Goal: Task Accomplishment & Management: Manage account settings

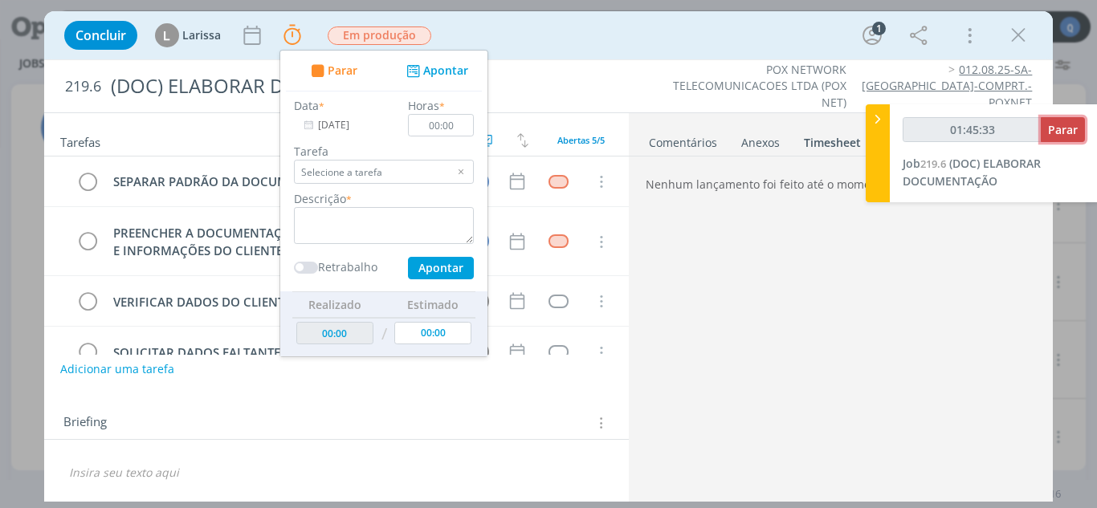
click at [1067, 130] on span "Parar" at bounding box center [1063, 129] width 30 height 15
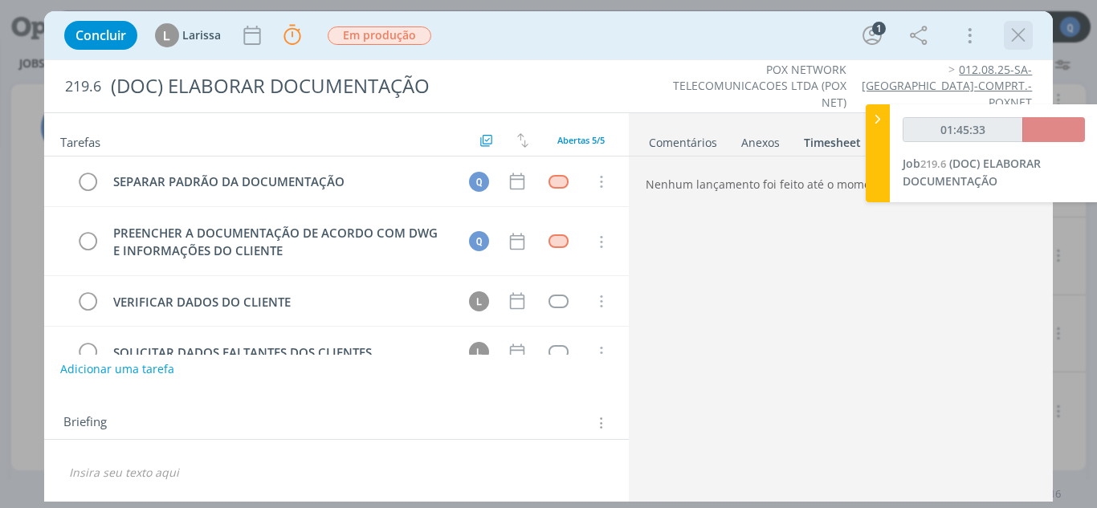
click at [1023, 33] on icon "dialog" at bounding box center [1018, 35] width 24 height 24
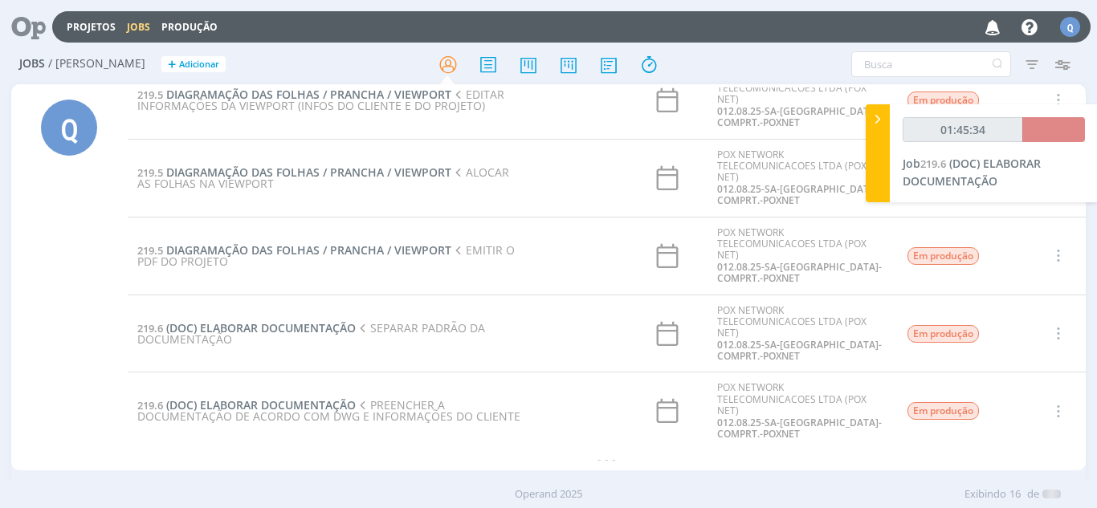
scroll to position [883, 0]
type input "01:45:35"
click at [879, 68] on input "text" at bounding box center [931, 64] width 160 height 26
type input "0"
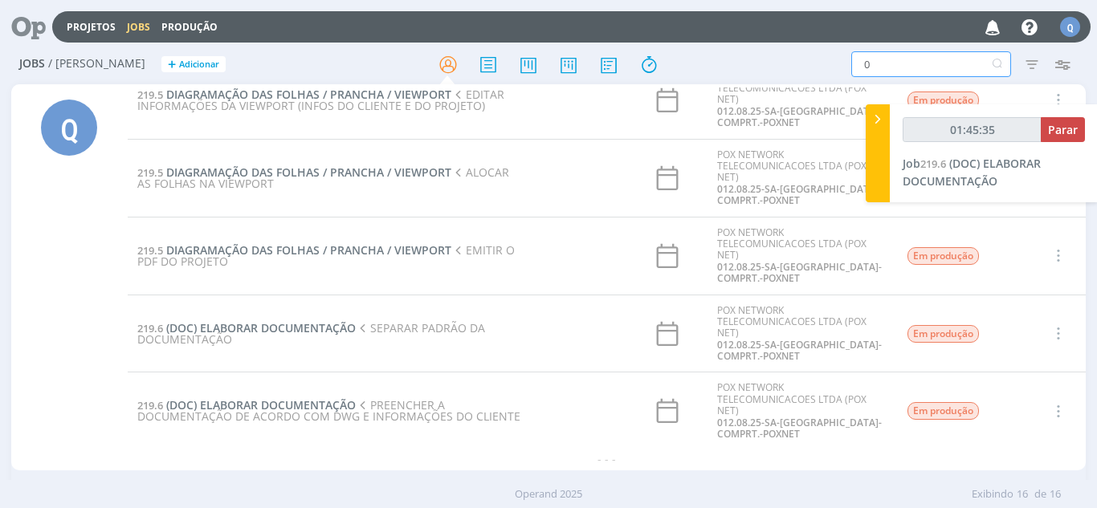
type input "03"
type input "030"
type input "01:46:00"
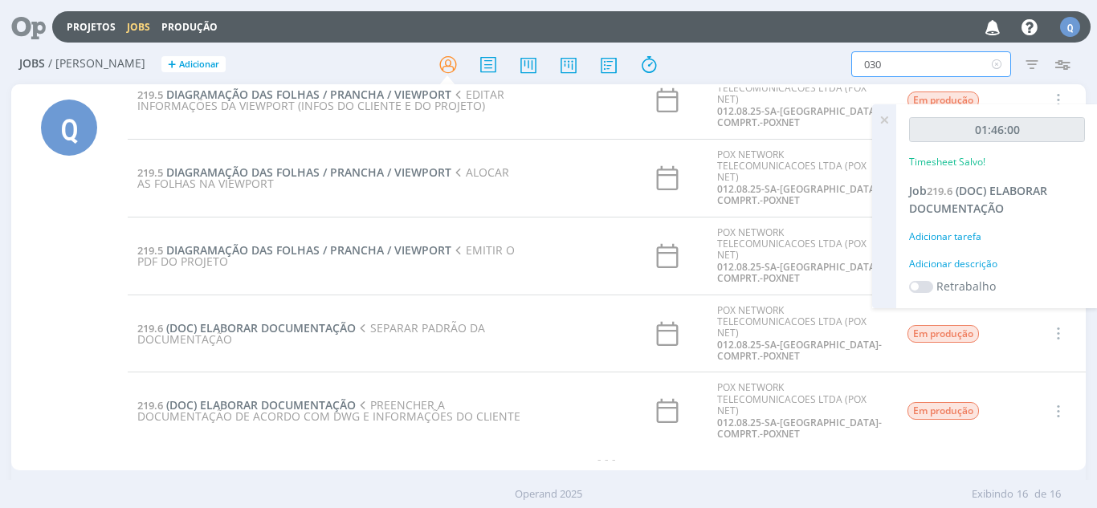
type input "03"
type input "036"
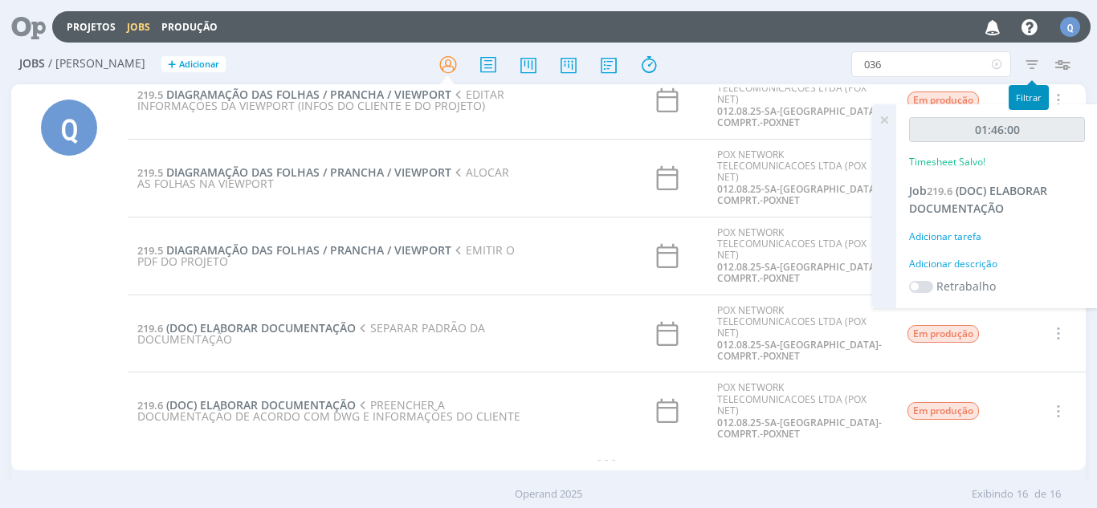
click at [1039, 70] on icon "button" at bounding box center [1032, 64] width 29 height 29
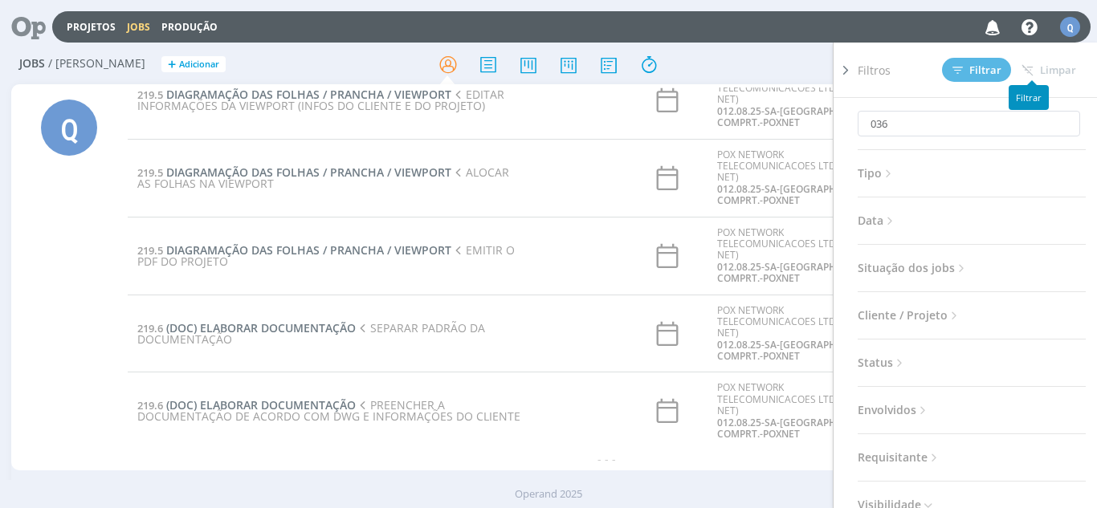
scroll to position [0, 0]
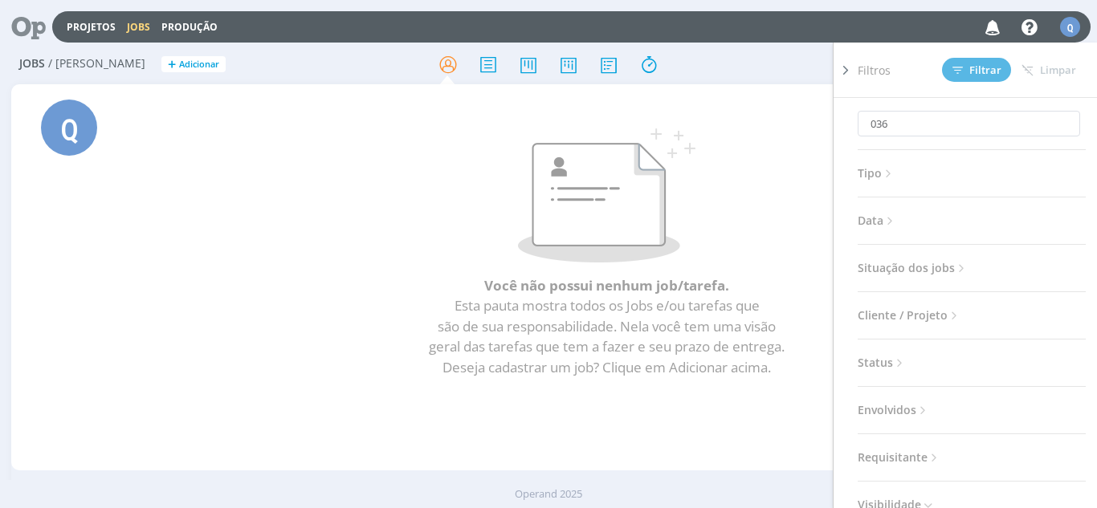
click at [936, 272] on span "Situação dos jobs" at bounding box center [913, 268] width 111 height 21
click at [953, 309] on span at bounding box center [962, 312] width 32 height 16
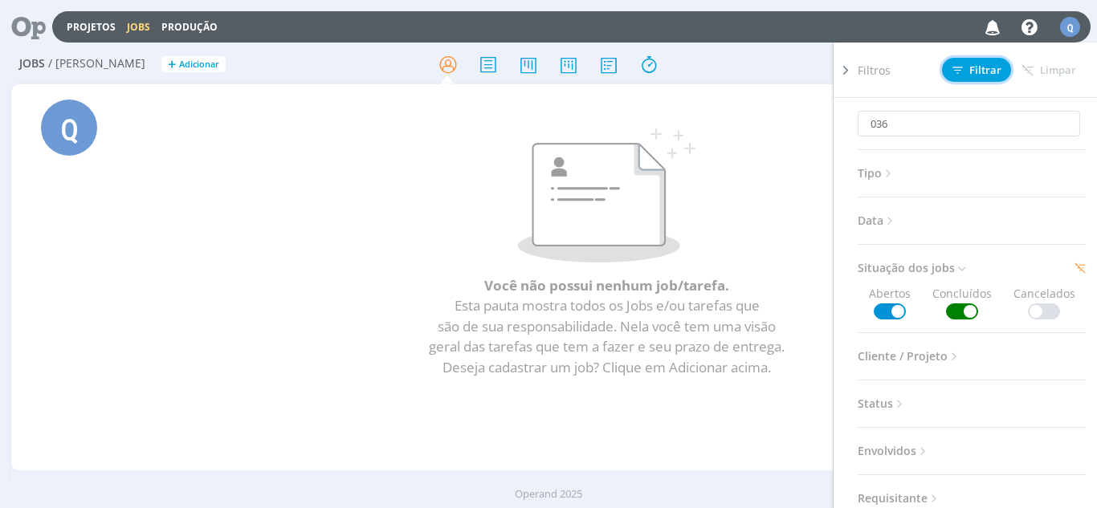
drag, startPoint x: 979, startPoint y: 70, endPoint x: 950, endPoint y: 50, distance: 35.2
click at [977, 69] on span "Filtrar" at bounding box center [977, 70] width 49 height 10
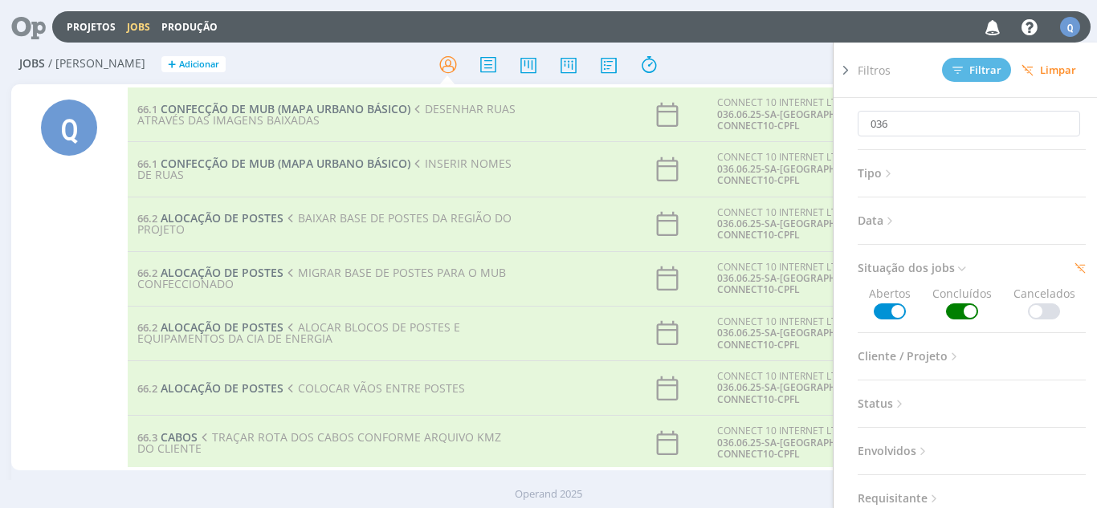
click at [847, 71] on icon at bounding box center [846, 70] width 16 height 17
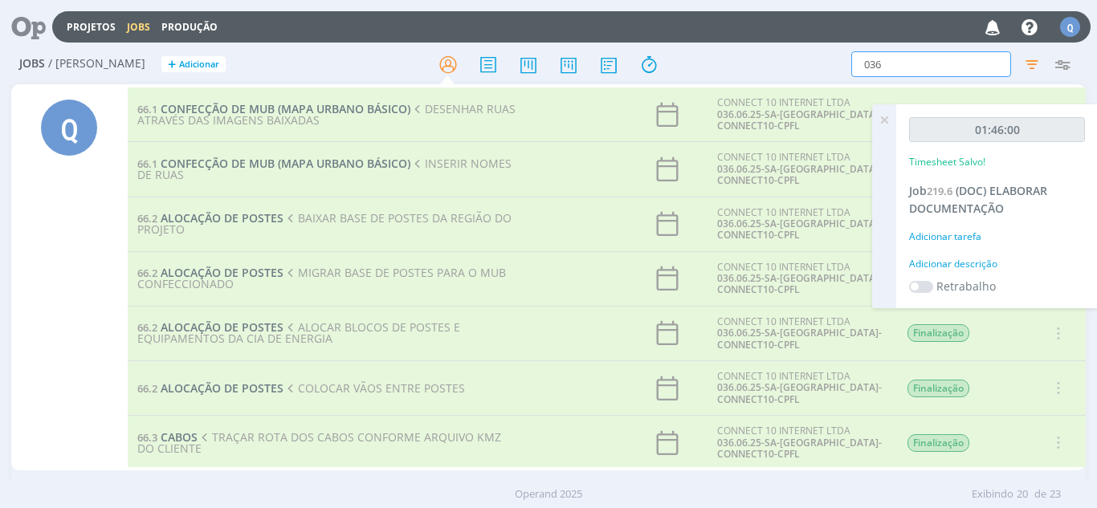
click at [899, 59] on input "036" at bounding box center [931, 64] width 160 height 26
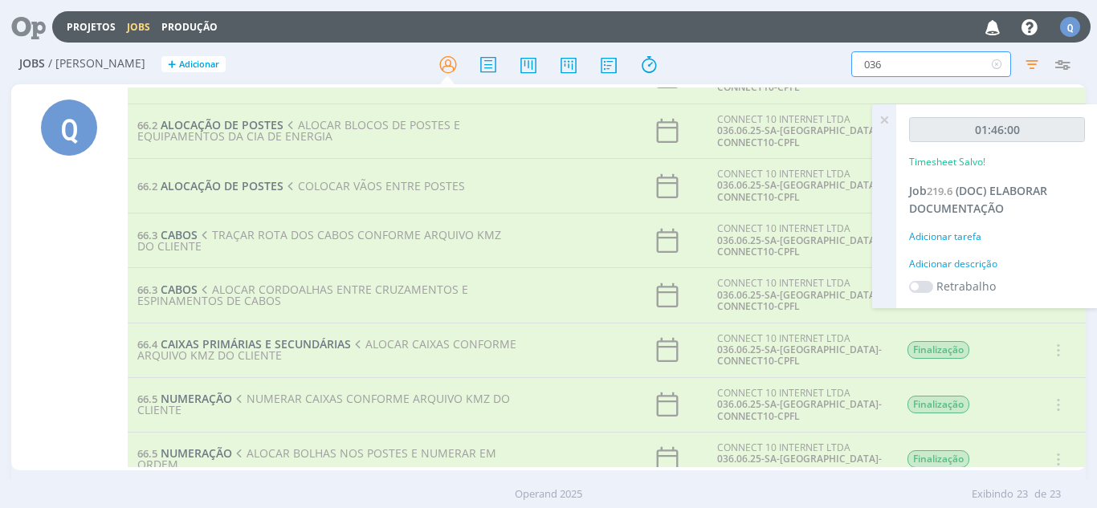
scroll to position [241, 0]
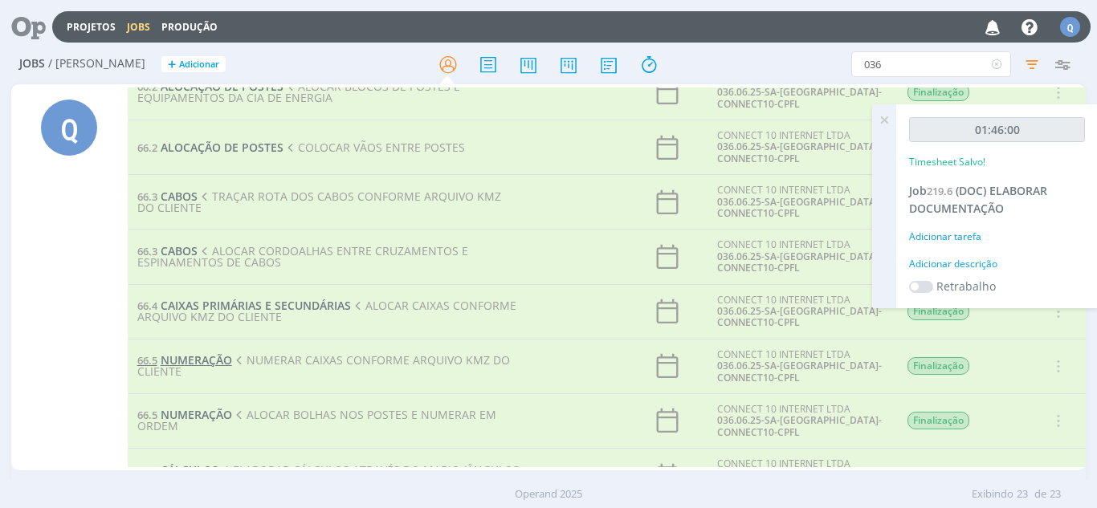
click at [192, 361] on span "NUMERAÇÃO" at bounding box center [196, 360] width 71 height 15
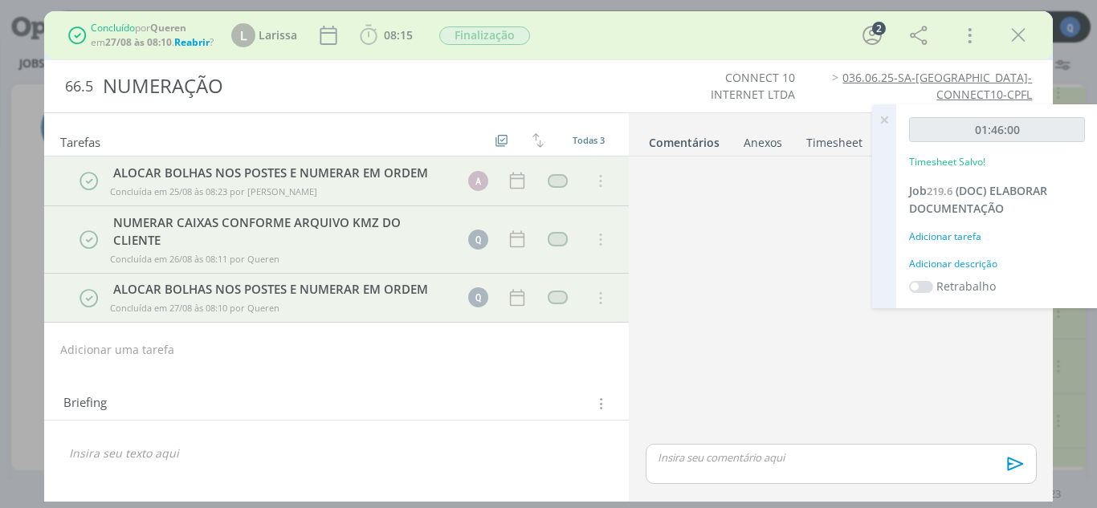
click at [206, 45] on span "Reabrir" at bounding box center [191, 42] width 35 height 14
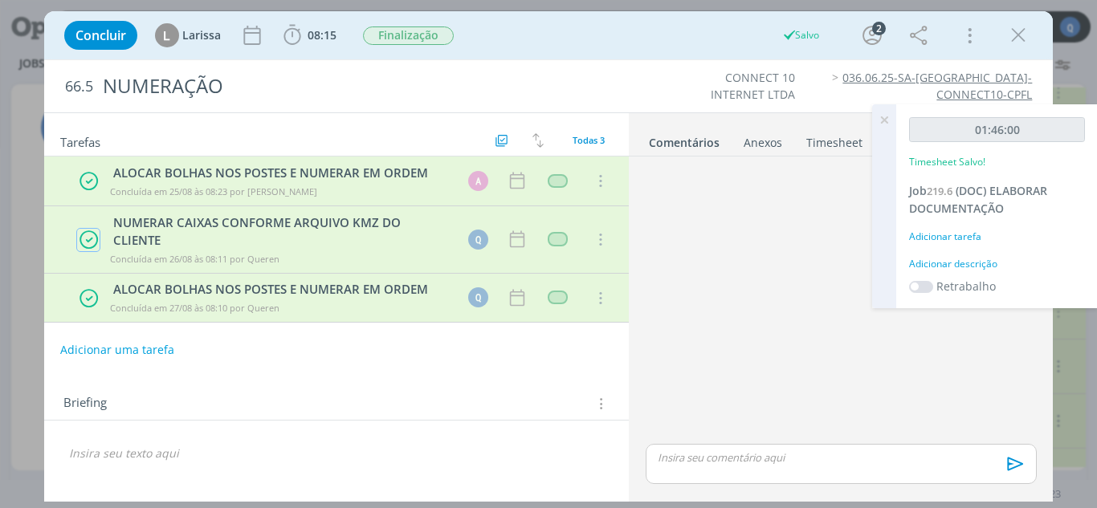
click at [91, 235] on icon "dialog" at bounding box center [89, 240] width 20 height 21
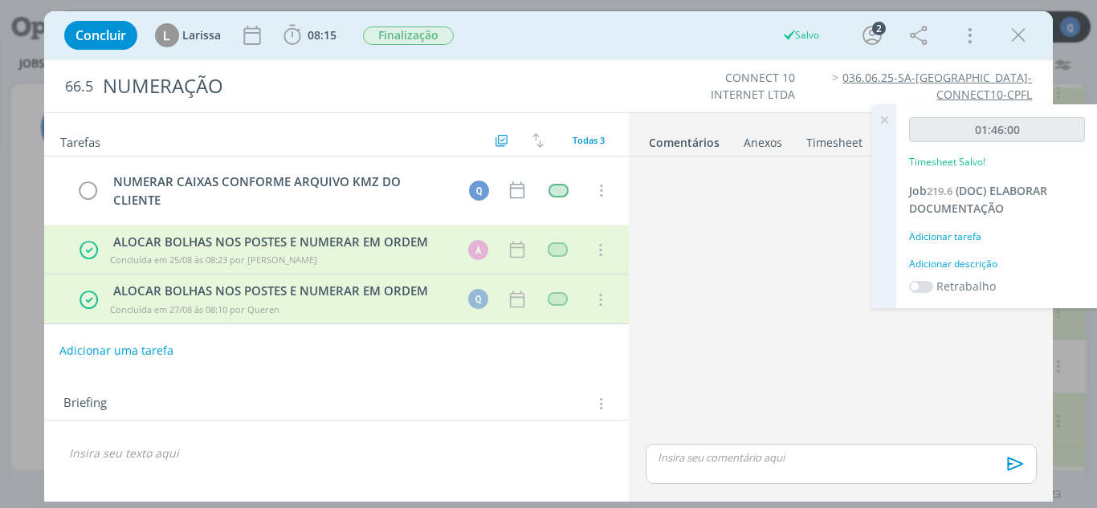
click at [156, 346] on button "Adicionar uma tarefa" at bounding box center [116, 350] width 114 height 27
click at [162, 349] on input "dialog" at bounding box center [229, 349] width 317 height 22
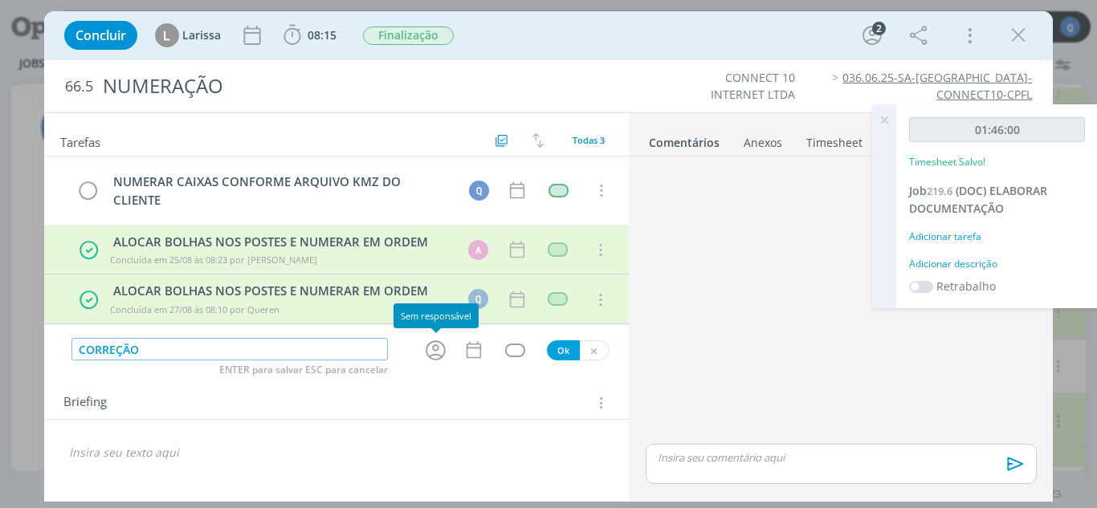
click at [430, 354] on icon "dialog" at bounding box center [435, 350] width 25 height 25
type input "CORREÇÃO"
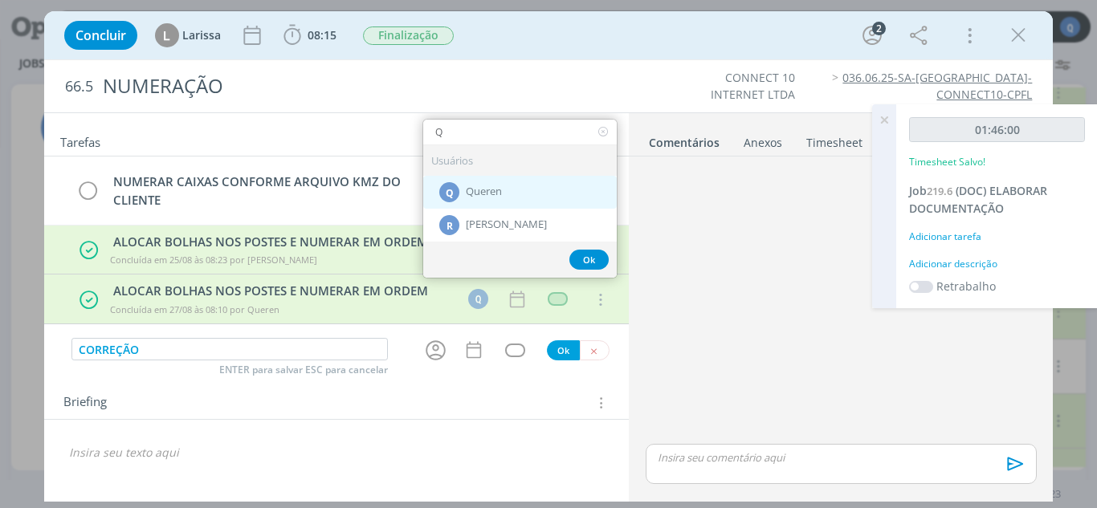
type input "Q"
click at [483, 202] on div "Q Queren" at bounding box center [520, 192] width 194 height 33
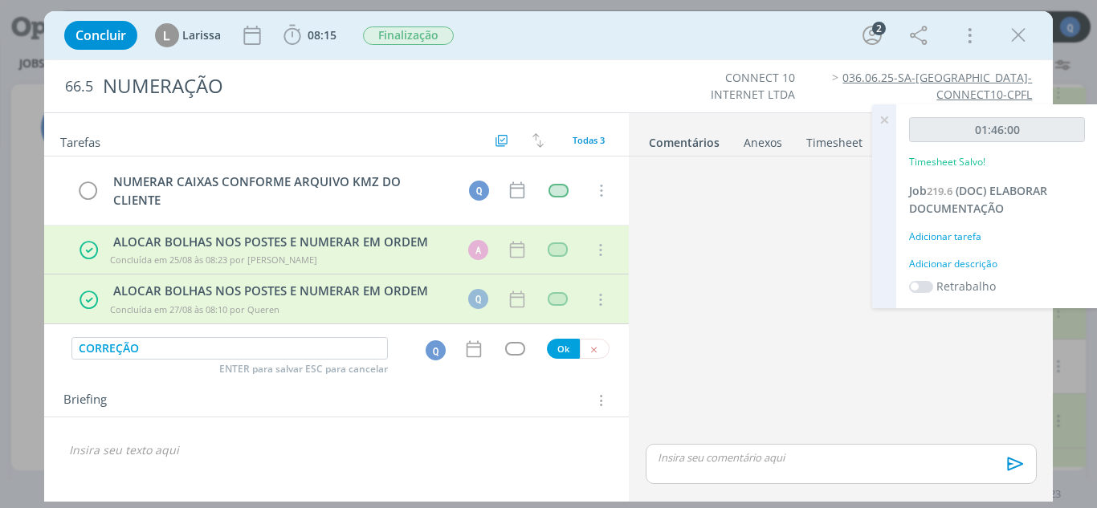
click at [519, 344] on div "dialog" at bounding box center [515, 349] width 20 height 14
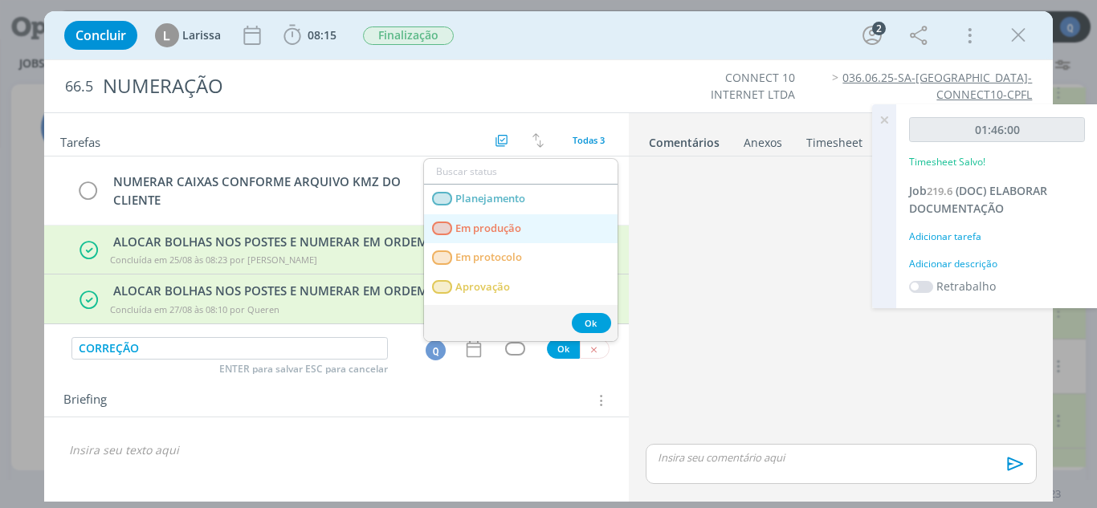
click at [507, 240] on produção "Em produção" at bounding box center [521, 229] width 194 height 30
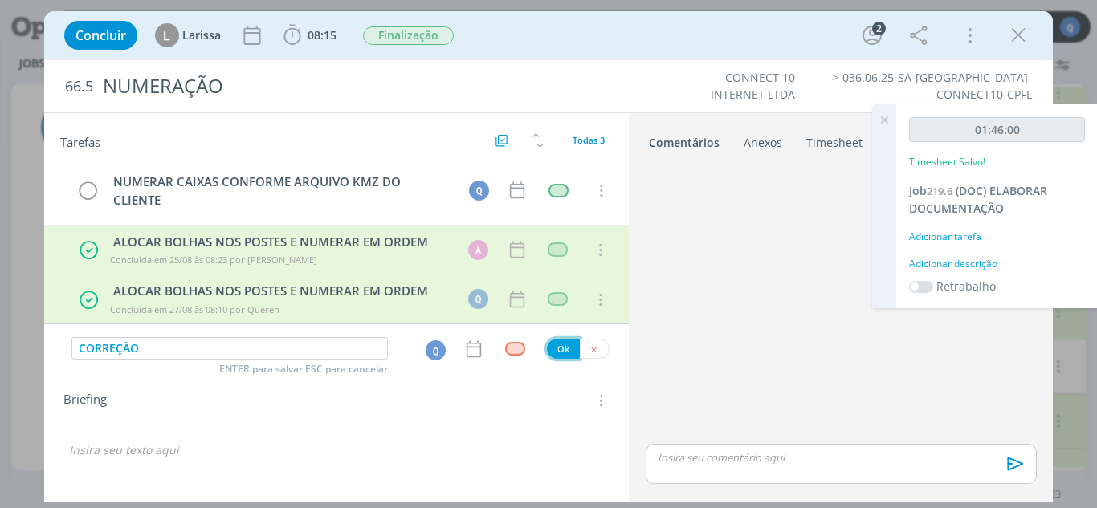
click at [562, 342] on button "Ok" at bounding box center [563, 349] width 33 height 20
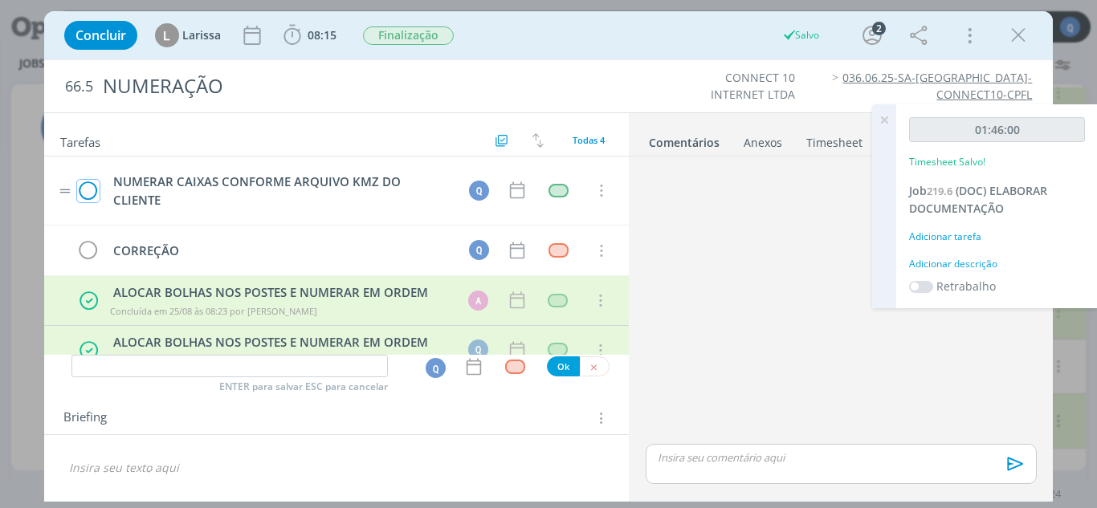
click at [88, 188] on icon "dialog" at bounding box center [88, 191] width 22 height 24
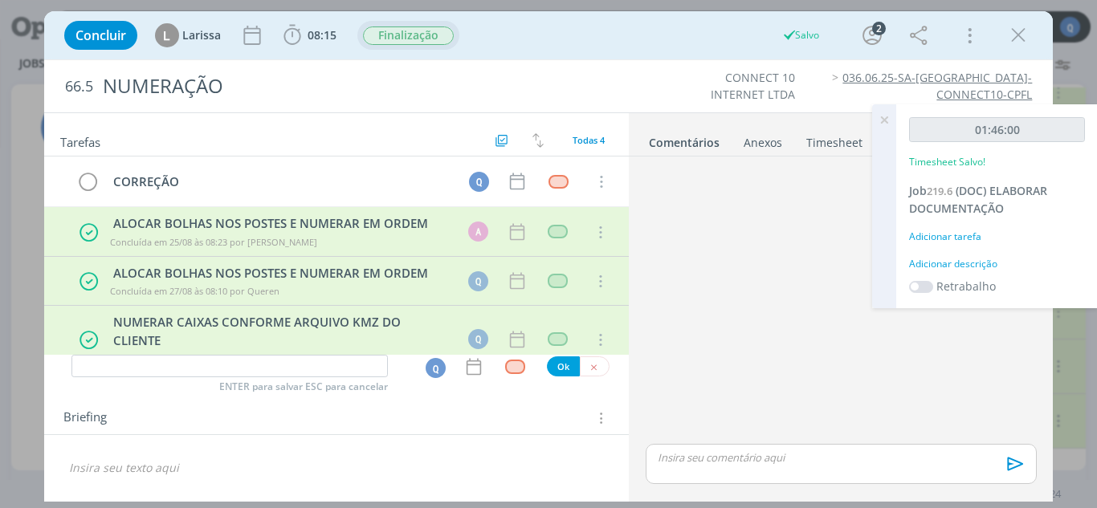
click at [406, 23] on span "Finalização" at bounding box center [408, 35] width 102 height 29
click at [408, 31] on span "Finalização" at bounding box center [408, 36] width 91 height 18
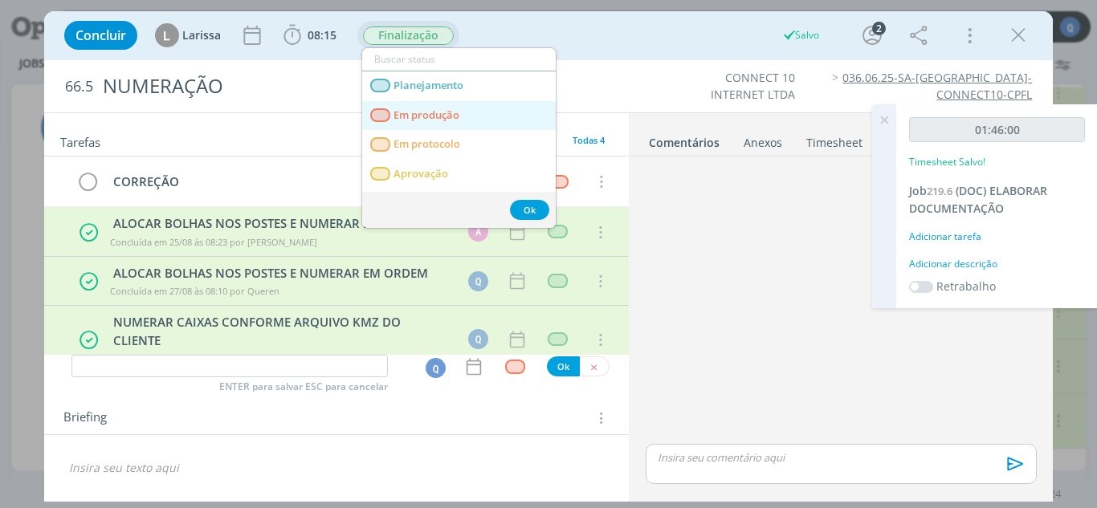
click at [422, 109] on span "Em produção" at bounding box center [427, 115] width 66 height 13
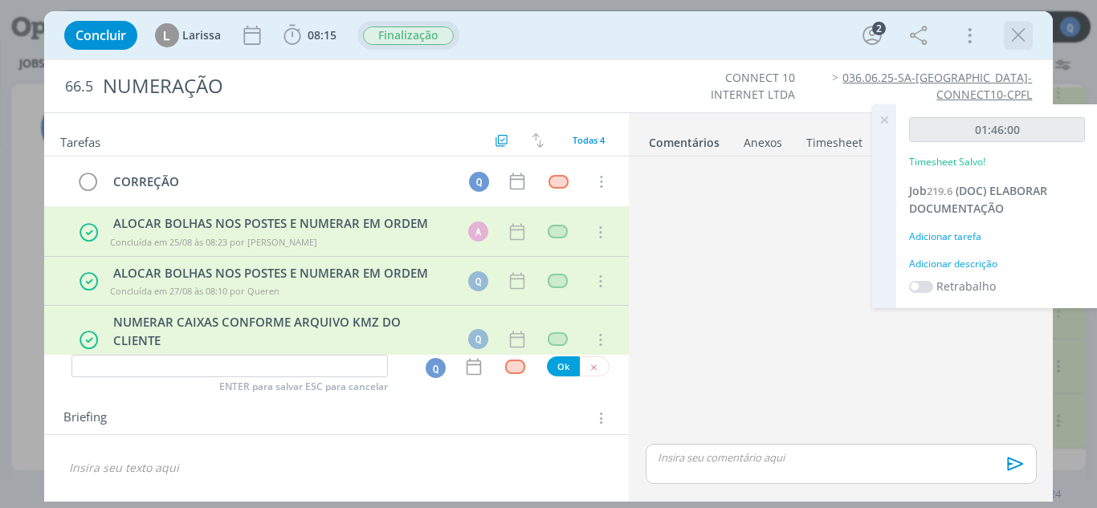
click at [1014, 35] on icon "dialog" at bounding box center [1018, 35] width 24 height 24
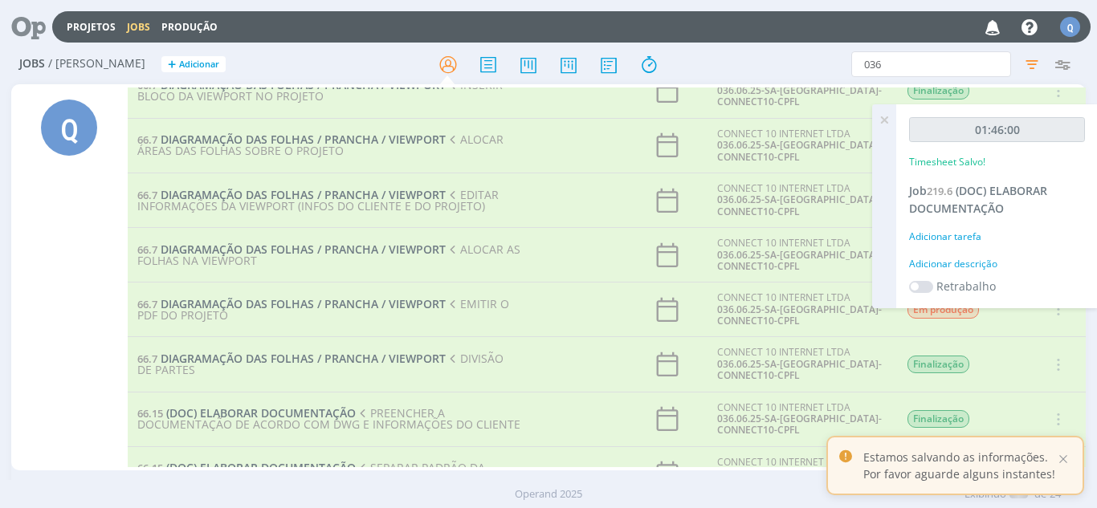
scroll to position [558, 0]
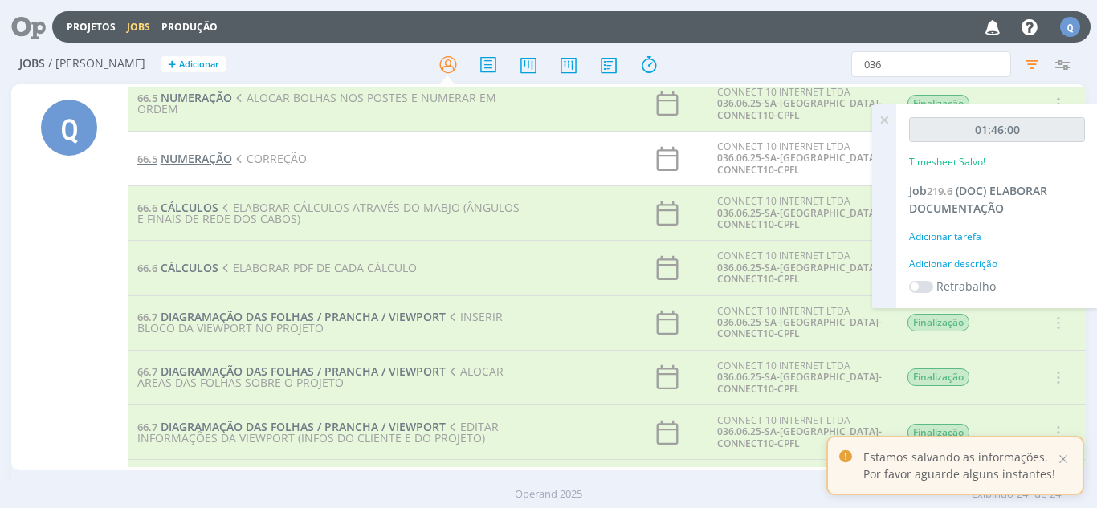
click at [205, 158] on span "NUMERAÇÃO" at bounding box center [196, 158] width 71 height 15
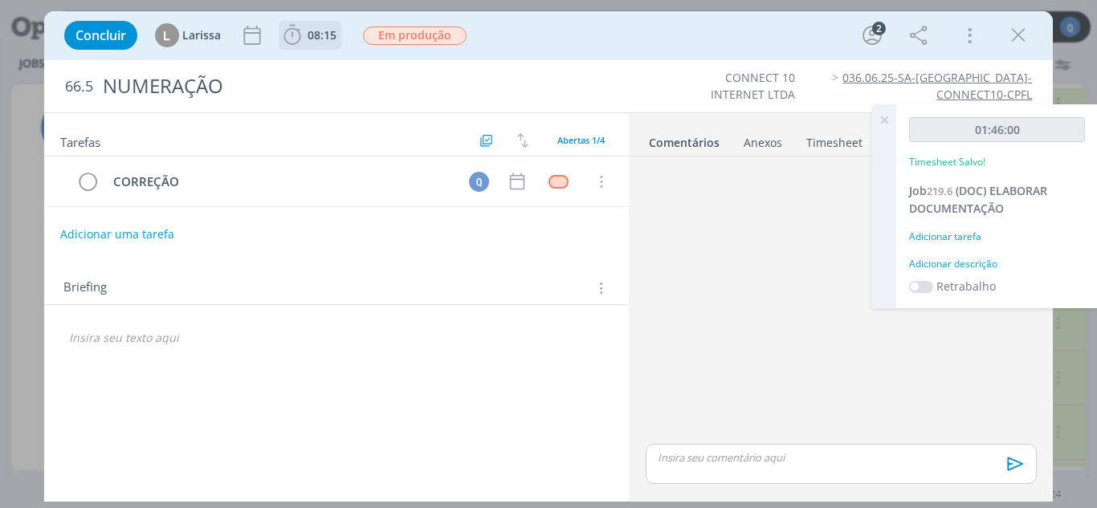
click at [308, 35] on span "08:15" at bounding box center [322, 34] width 29 height 15
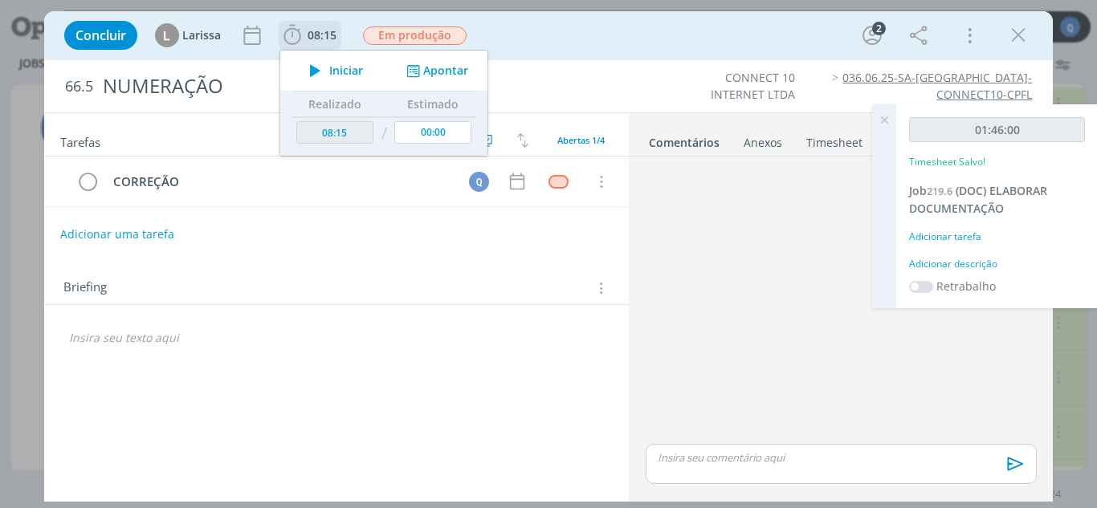
click at [316, 60] on icon "dialog" at bounding box center [315, 70] width 28 height 21
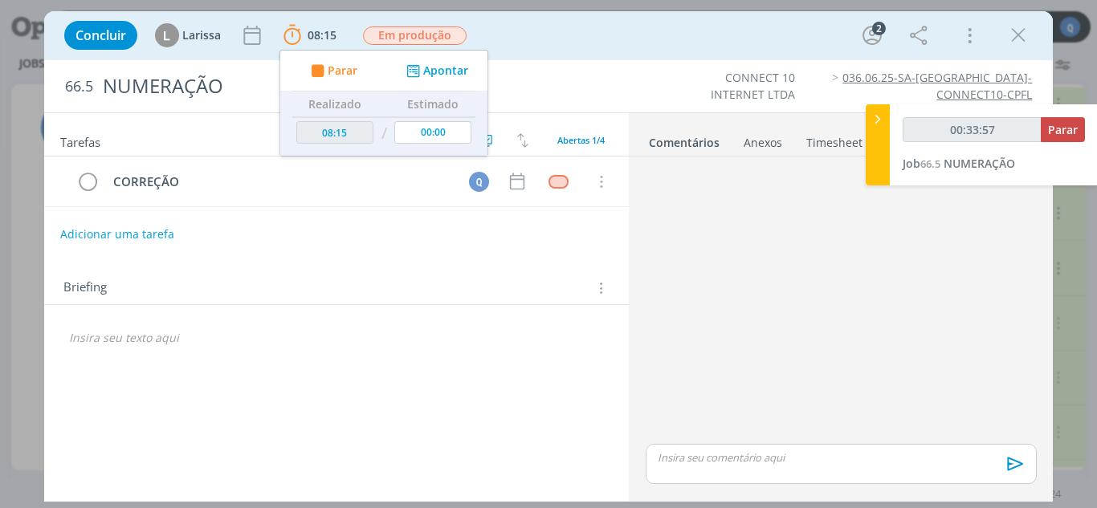
type input "00:34:57"
